Goal: Task Accomplishment & Management: Manage account settings

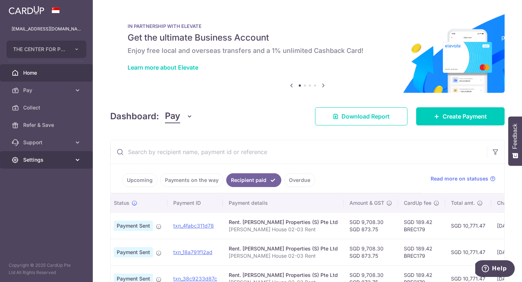
click at [47, 161] on span "Settings" at bounding box center [47, 159] width 48 height 7
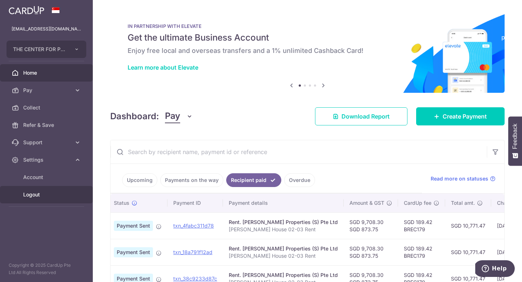
click at [35, 194] on span "Logout" at bounding box center [47, 194] width 48 height 7
